Goal: Task Accomplishment & Management: Use online tool/utility

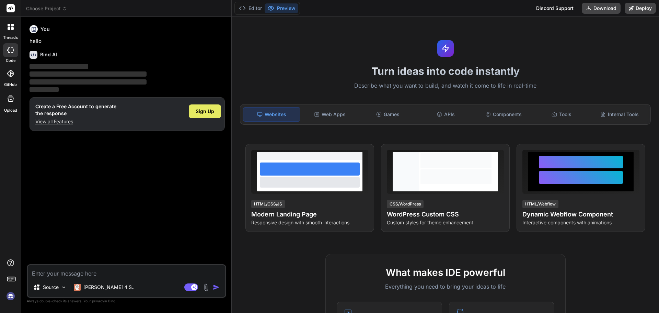
click at [203, 112] on span "Sign Up" at bounding box center [205, 111] width 19 height 7
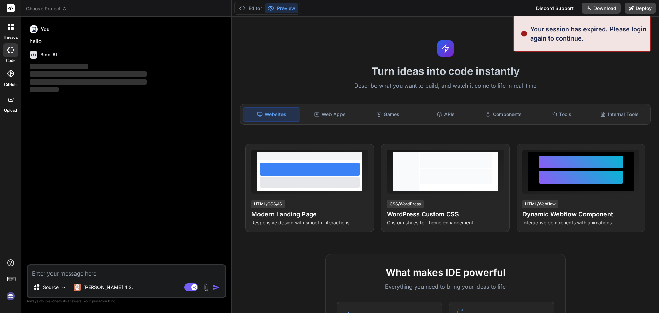
click at [109, 198] on div "You hello Bind AI ‌ ‌ ‌ ‌" at bounding box center [127, 143] width 198 height 242
type textarea "x"
click at [69, 272] on textarea at bounding box center [126, 271] width 197 height 12
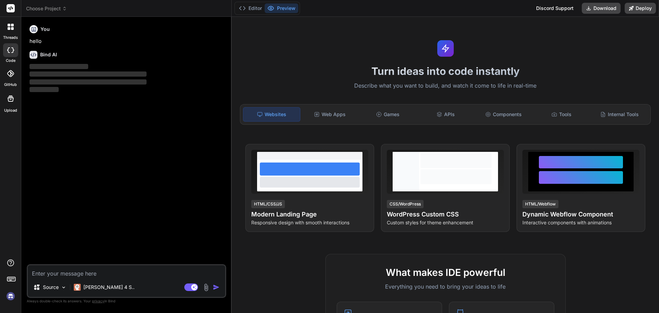
paste textarea "what we can add the in the fuel management mock-ups"
type textarea "what we can add the in the fuel management mock-ups"
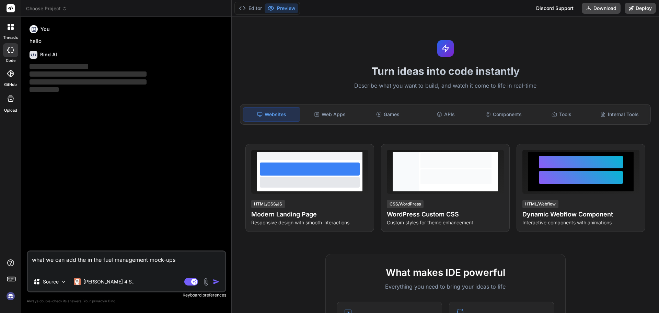
type textarea "x"
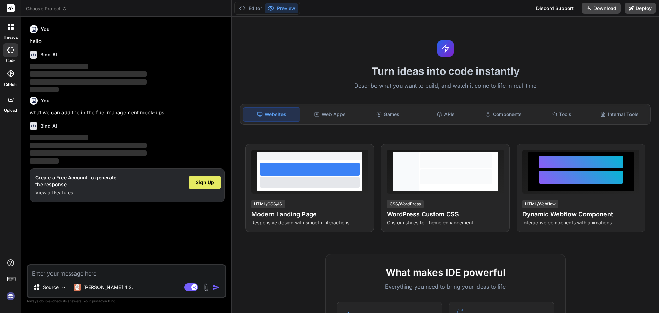
click at [207, 183] on span "Sign Up" at bounding box center [205, 182] width 19 height 7
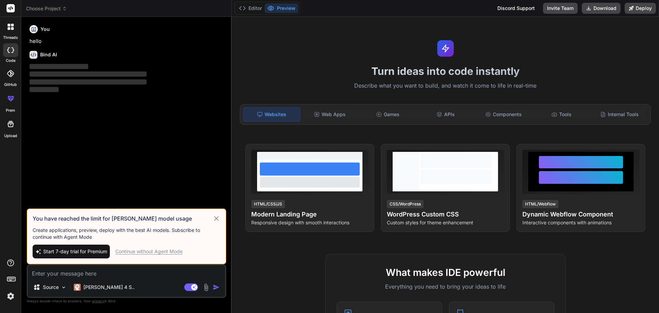
click at [217, 217] on icon at bounding box center [216, 218] width 8 height 8
type textarea "x"
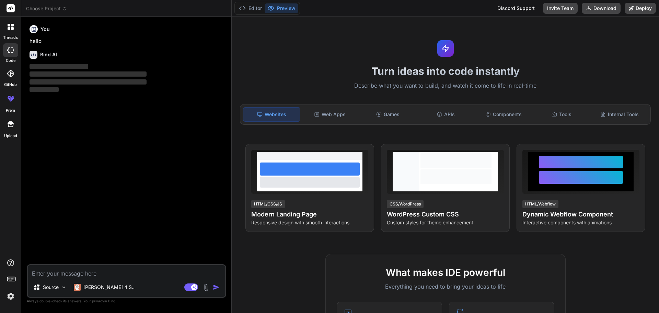
click at [117, 267] on textarea at bounding box center [126, 271] width 197 height 12
paste textarea "what we can add the in the fuel management mock-ups"
type textarea "what we can add the in the fuel management mock-ups"
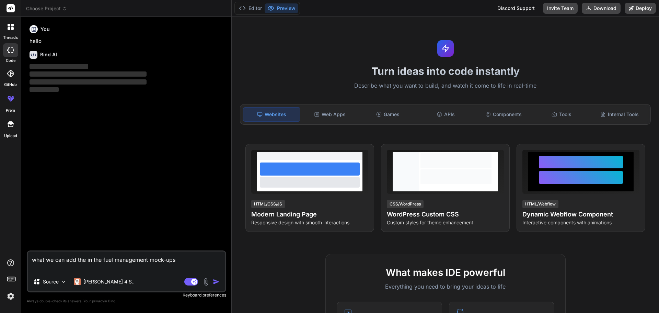
type textarea "x"
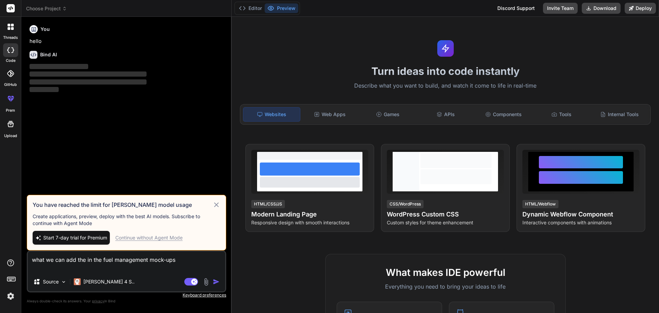
type textarea "what we can add the in the fuel management mock-ups"
click at [152, 236] on div "Continue without Agent Mode" at bounding box center [148, 237] width 67 height 7
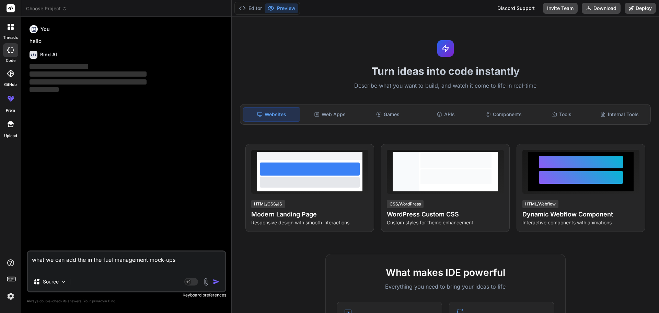
click at [215, 281] on img "button" at bounding box center [216, 281] width 7 height 7
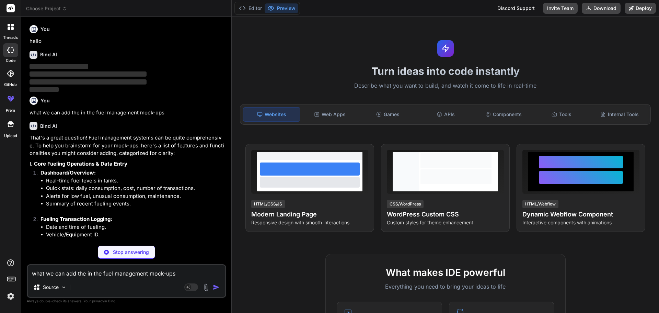
type textarea "x"
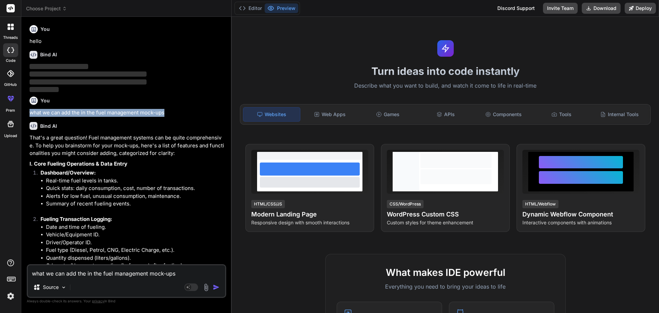
drag, startPoint x: 32, startPoint y: 113, endPoint x: 176, endPoint y: 114, distance: 144.2
click at [176, 114] on p "what we can add the in the fuel management mock-ups" at bounding box center [127, 113] width 195 height 8
copy p "what we can add the in the fuel management mock-ups"
click at [53, 273] on textarea "what we can add the in the fuel management mock-ups" at bounding box center [126, 271] width 197 height 12
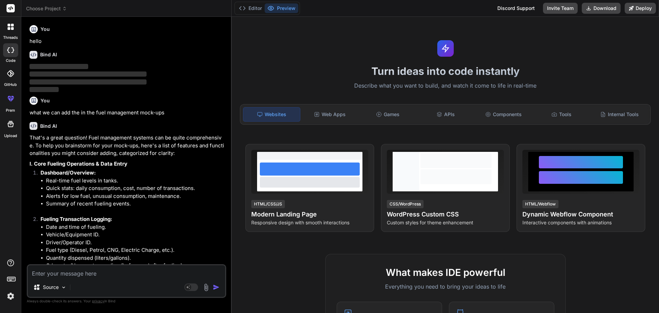
paste textarea "what we can add the in the fuel management mock-ups"
type textarea "what we can add the in the fuel management mock-ups"
type textarea "x"
type textarea "what we can add the in the fuel management mock-ups"
type textarea "x"
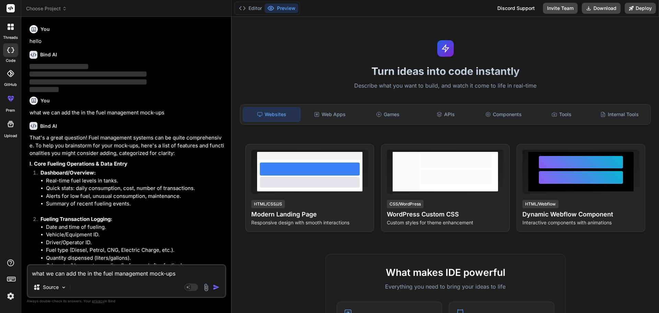
type textarea "what we can add the in the fuel management rmock-ups"
type textarea "x"
type textarea "what we can add the in the fuel management remock-ups"
type textarea "x"
type textarea "what we can add the in the fuel management repmock-ups"
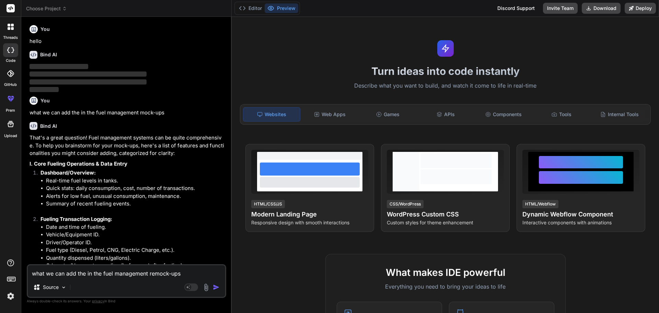
type textarea "x"
type textarea "what we can add the in the fuel management repomock-ups"
type textarea "x"
type textarea "what we can add the in the fuel management repormock-ups"
type textarea "x"
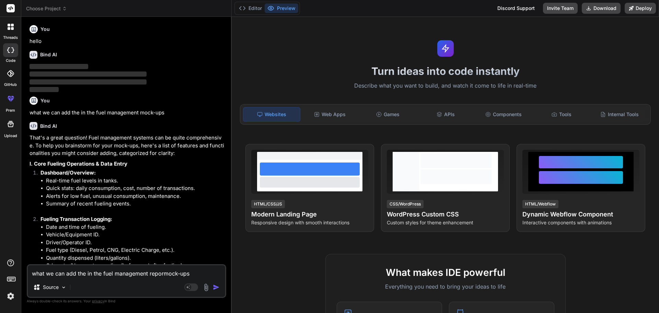
type textarea "what we can add the in the fuel management reportmock-ups"
type textarea "x"
type textarea "what we can add the in the fuel management report mock-ups"
type textarea "x"
type textarea "what we can add the in the fuel management report mock-ups"
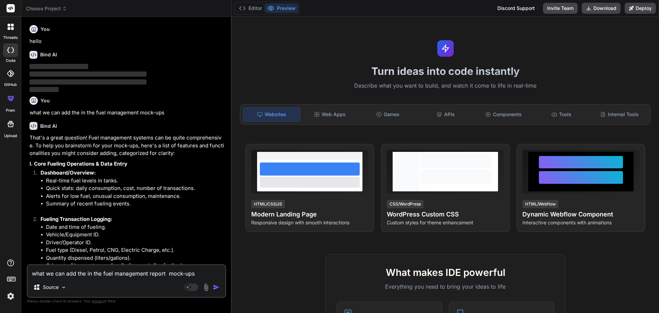
type textarea "x"
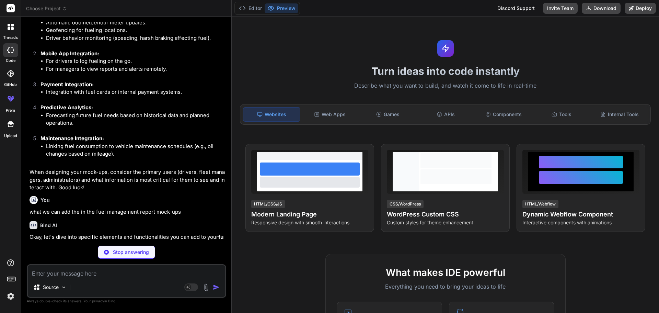
scroll to position [711, 0]
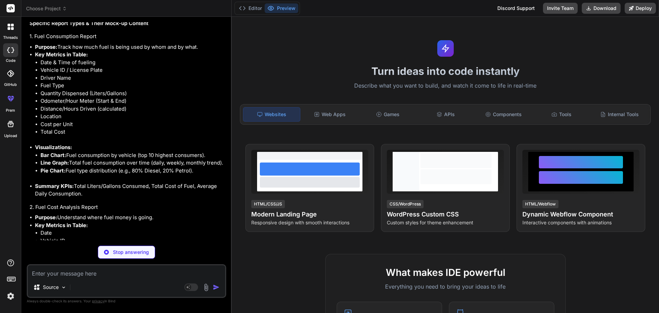
type textarea "x"
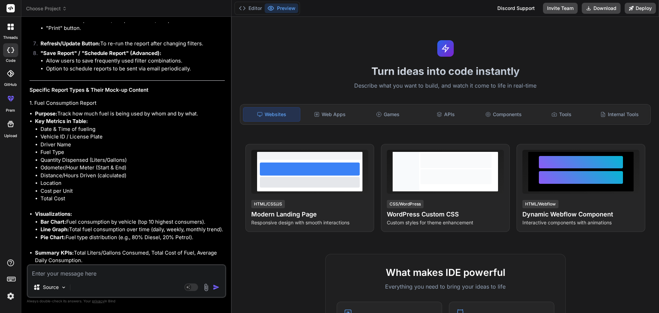
scroll to position [1253, 0]
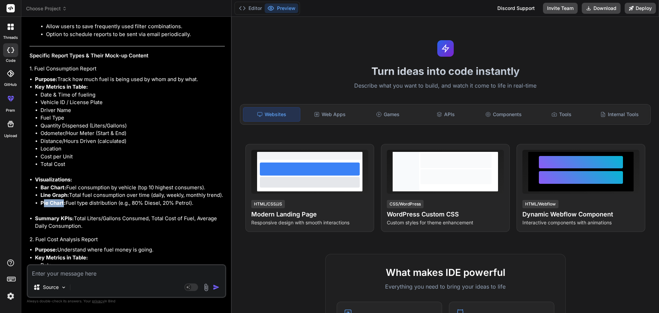
drag, startPoint x: 44, startPoint y: 204, endPoint x: 64, endPoint y: 202, distance: 20.4
click at [64, 202] on strong "Pie Chart:" at bounding box center [53, 202] width 25 height 7
drag, startPoint x: 46, startPoint y: 94, endPoint x: 82, endPoint y: 92, distance: 35.7
click at [82, 92] on li "Date & Time of fueling" at bounding box center [133, 95] width 184 height 8
drag, startPoint x: 41, startPoint y: 101, endPoint x: 66, endPoint y: 105, distance: 25.4
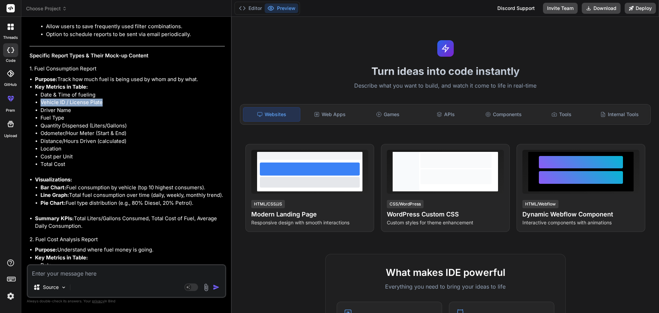
click at [104, 101] on li "Vehicle ID / License Plate" at bounding box center [133, 103] width 184 height 8
drag, startPoint x: 45, startPoint y: 111, endPoint x: 69, endPoint y: 112, distance: 24.0
click at [69, 110] on li "Driver Name" at bounding box center [133, 110] width 184 height 8
drag, startPoint x: 47, startPoint y: 128, endPoint x: 57, endPoint y: 129, distance: 9.3
click at [57, 129] on li "Quantity Dispensed (Liters/Gallons)" at bounding box center [133, 126] width 184 height 8
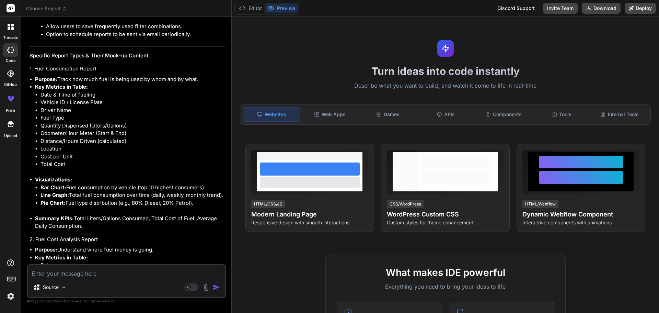
click at [152, 128] on li "Quantity Dispensed (Liters/Gallons)" at bounding box center [133, 126] width 184 height 8
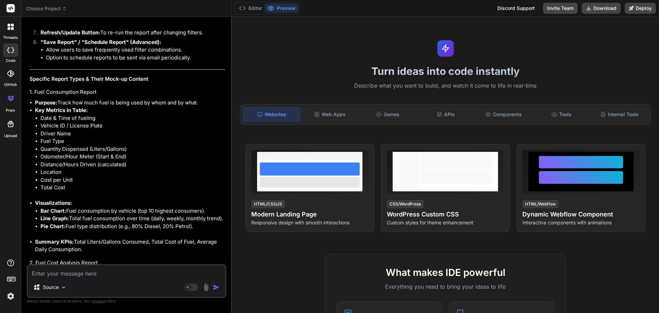
scroll to position [1218, 0]
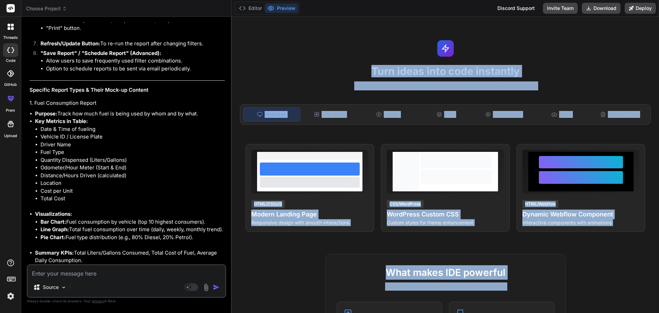
drag, startPoint x: 435, startPoint y: 67, endPoint x: 659, endPoint y: 72, distance: 224.2
click at [659, 72] on div "Turn ideas into code instantly Describe what you want to build, and watch it co…" at bounding box center [445, 165] width 427 height 296
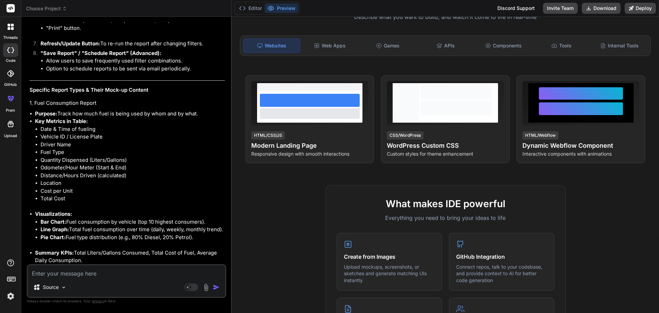
scroll to position [0, 0]
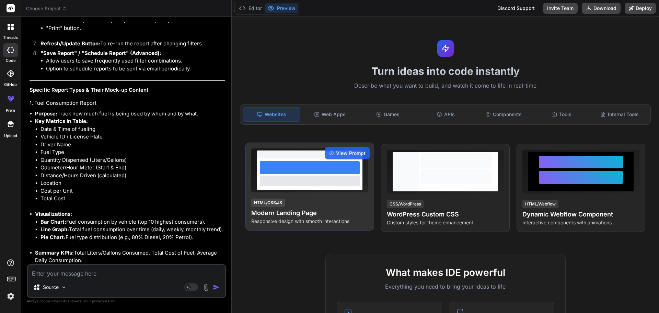
click at [297, 209] on h4 "Modern Landing Page" at bounding box center [309, 213] width 117 height 10
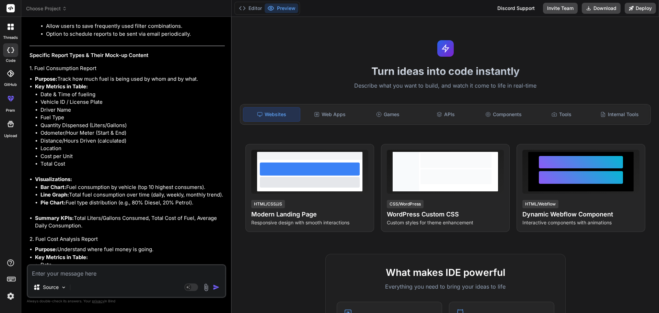
scroll to position [1253, 0]
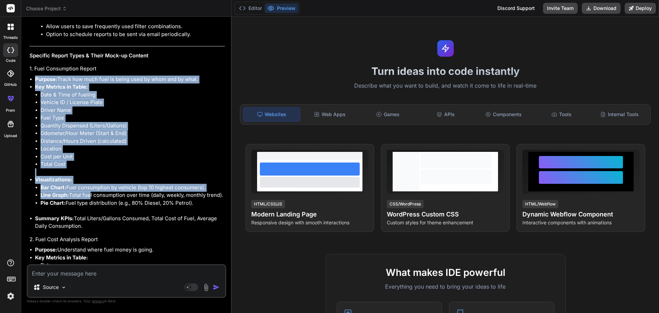
drag, startPoint x: 35, startPoint y: 77, endPoint x: 88, endPoint y: 195, distance: 129.8
click at [88, 195] on ul "Purpose: Track how much fuel is being used by whom and by what. Key Metrics in …" at bounding box center [127, 153] width 195 height 154
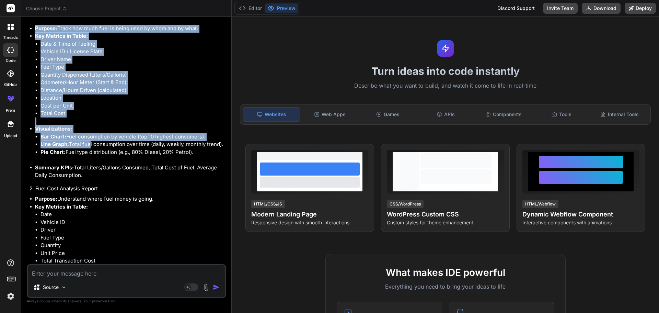
scroll to position [1321, 0]
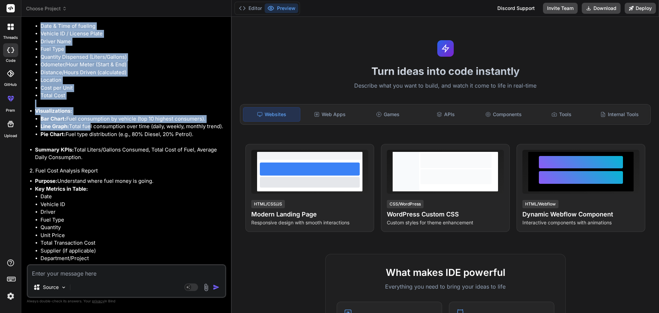
click at [85, 158] on li "Summary KPIs: Total Liters/Gallons Consumed, Total Cost of Fuel, Average Daily …" at bounding box center [130, 153] width 190 height 15
copy ul "Purpose: Track how much fuel is being used by whom and by what. Key Metrics in …"
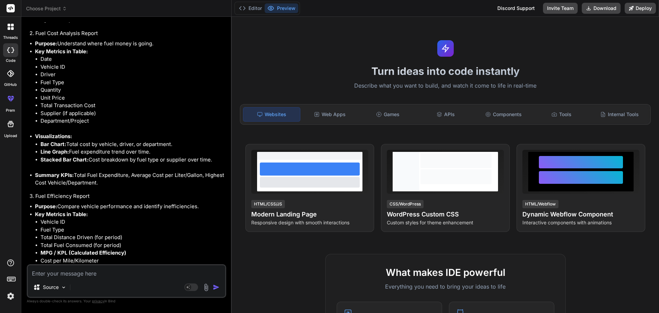
scroll to position [1493, 0]
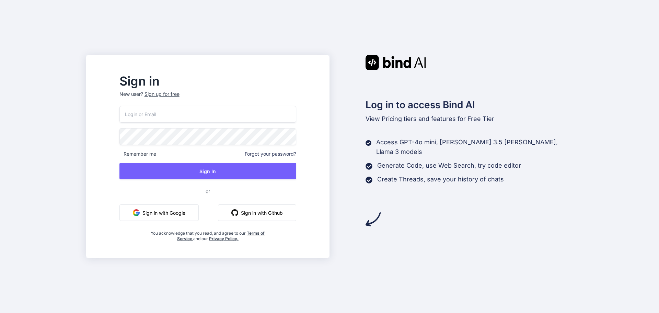
click at [207, 111] on input "email" at bounding box center [207, 114] width 177 height 17
type input "[EMAIL_ADDRESS][DOMAIN_NAME]"
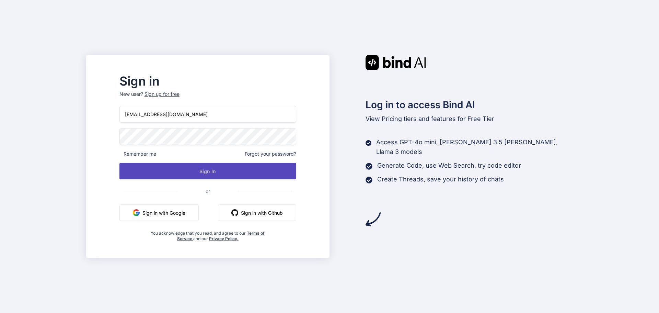
click at [213, 174] on button "Sign In" at bounding box center [207, 171] width 177 height 16
click at [229, 171] on button "Sign In" at bounding box center [207, 171] width 177 height 16
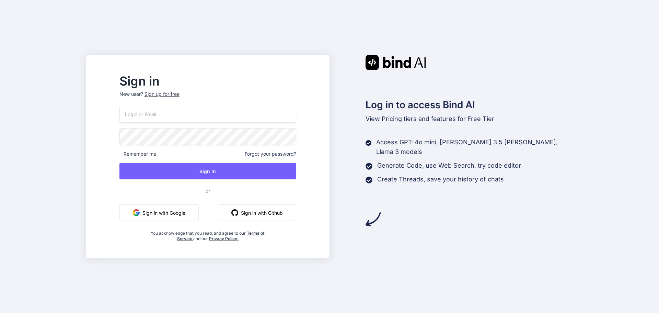
click at [242, 115] on input "email" at bounding box center [207, 114] width 177 height 17
type input "[EMAIL_ADDRESS][DOMAIN_NAME]"
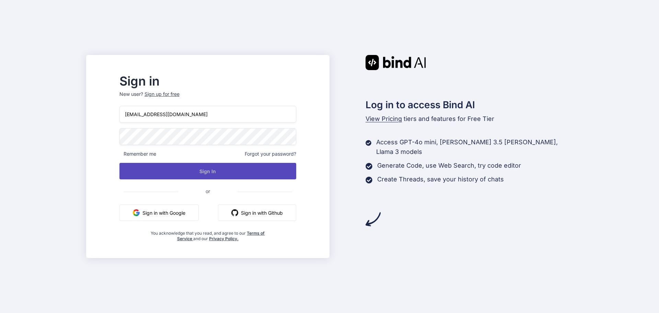
click at [225, 171] on button "Sign In" at bounding box center [207, 171] width 177 height 16
click at [224, 172] on button "Sign In" at bounding box center [207, 171] width 177 height 16
